Goal: Transaction & Acquisition: Subscribe to service/newsletter

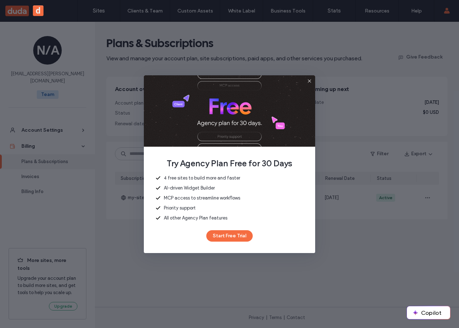
click at [280, 204] on div "Priority support" at bounding box center [229, 207] width 148 height 7
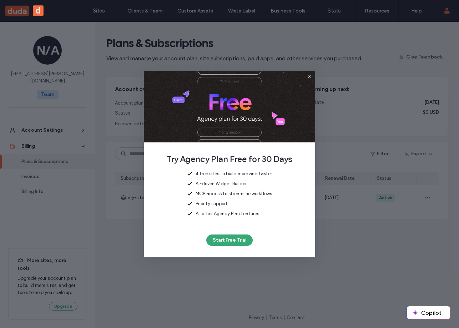
click at [265, 202] on div "Priority support" at bounding box center [229, 203] width 85 height 7
click at [241, 241] on button "Start Free Trial" at bounding box center [229, 239] width 46 height 11
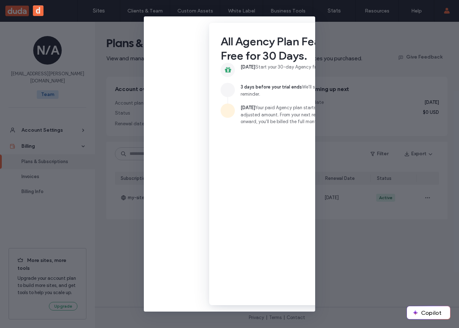
click at [456, 99] on div "All Agency Plan Features. Free for 30 Days. [DATE] Start your 30-day Agency fre…" at bounding box center [229, 164] width 459 height 328
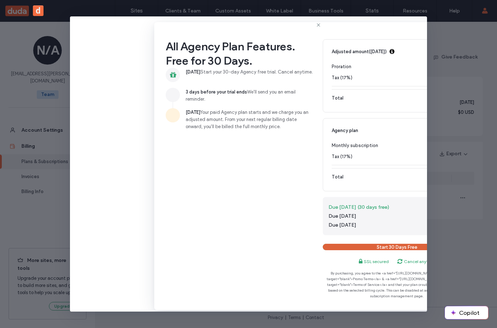
click at [393, 249] on button "Start 30 Days Free" at bounding box center [397, 247] width 148 height 6
